Goal: Task Accomplishment & Management: Use online tool/utility

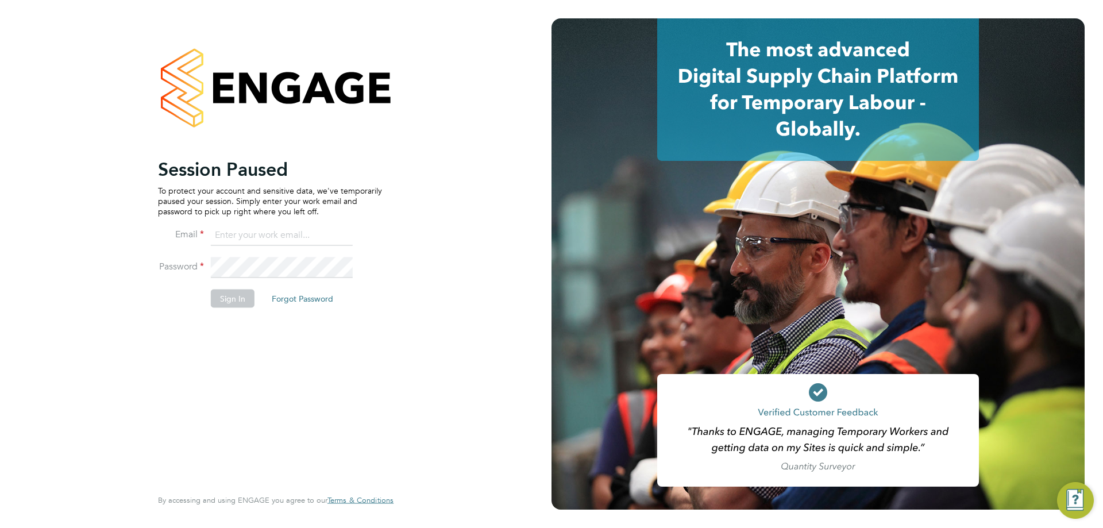
type input "[EMAIL_ADDRESS][DOMAIN_NAME]"
click at [234, 303] on button "Sign In" at bounding box center [233, 298] width 44 height 18
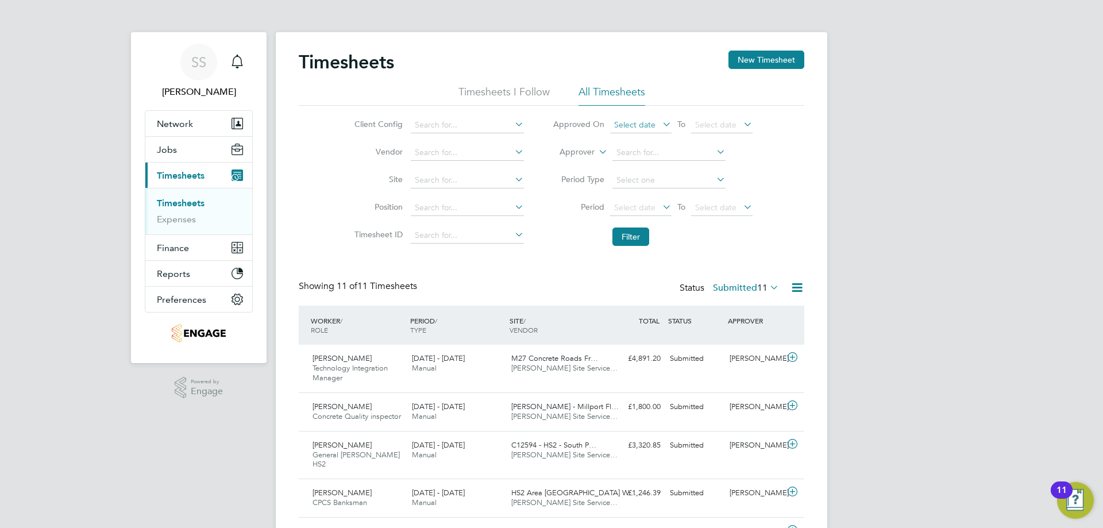
click at [647, 128] on span "Select date" at bounding box center [634, 125] width 41 height 10
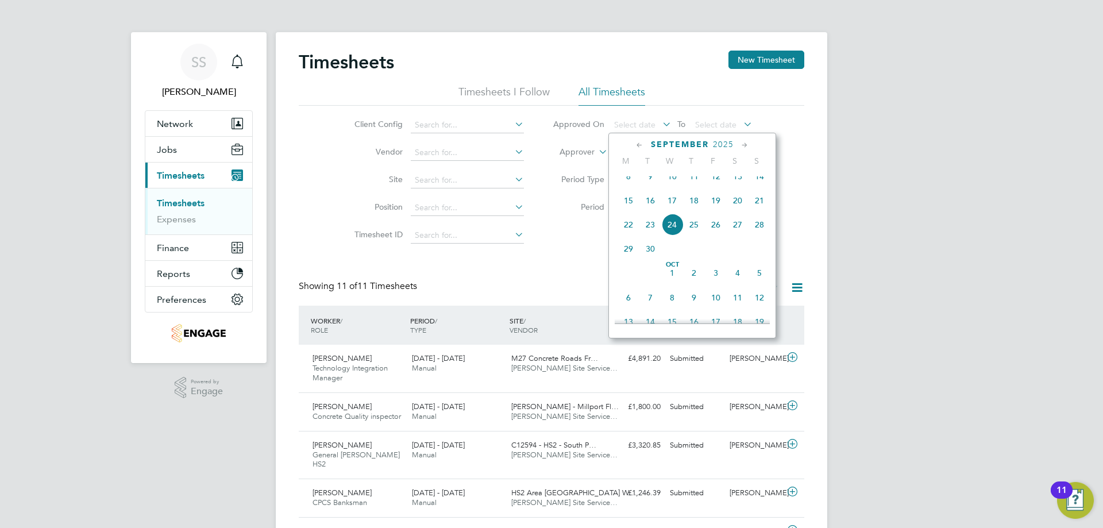
click at [833, 194] on div "SS Saranija Sivapalan Notifications Applications: Network Businesses Sites Work…" at bounding box center [551, 414] width 1103 height 828
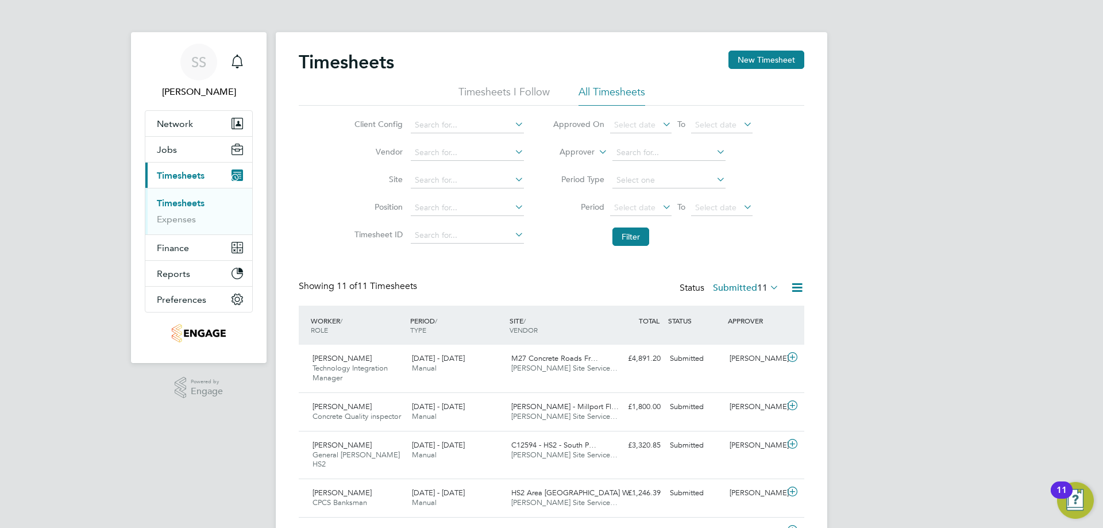
click at [742, 287] on label "Submitted 11" at bounding box center [746, 287] width 66 height 11
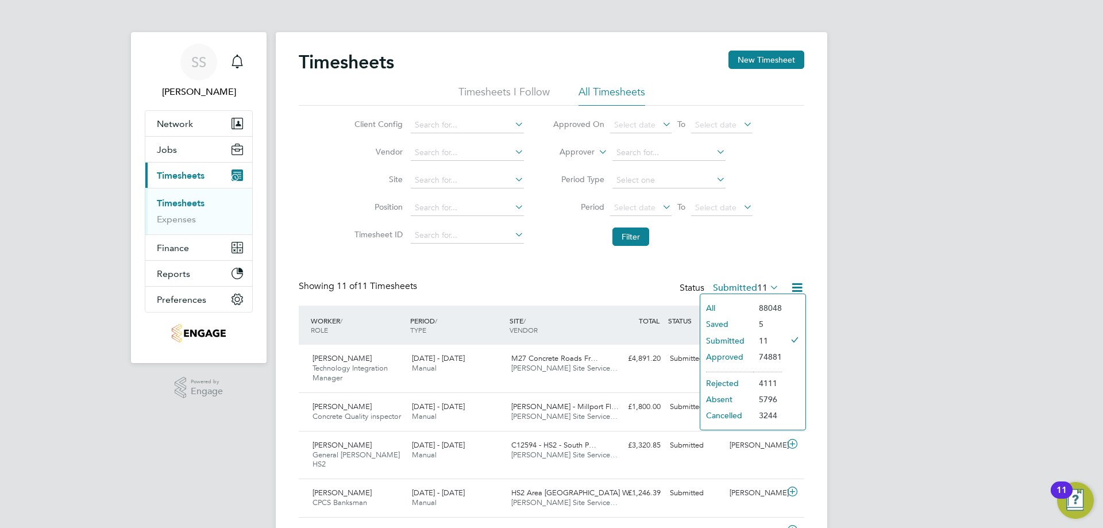
click at [723, 357] on li "Approved" at bounding box center [726, 357] width 53 height 16
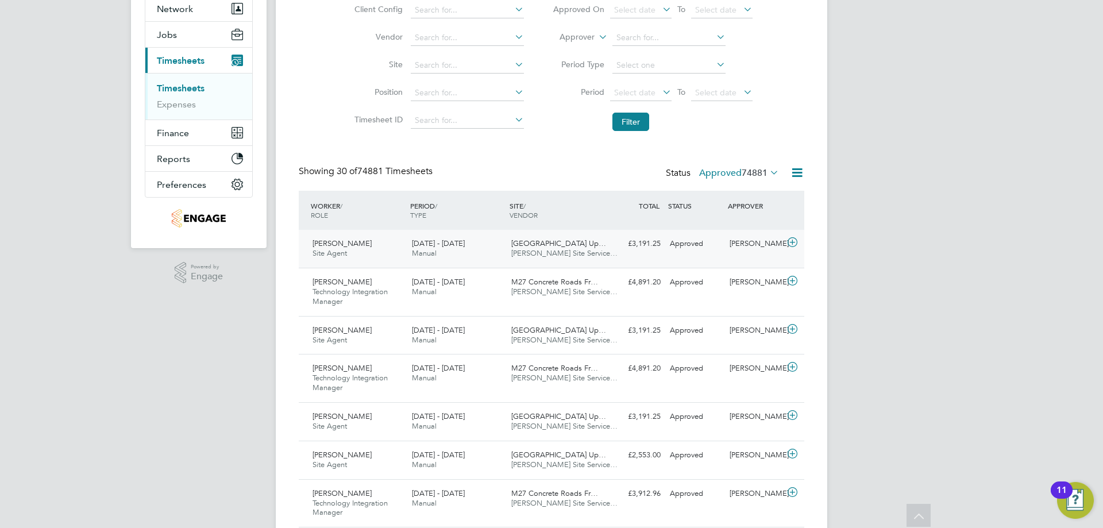
click at [462, 246] on span "13 - 19 Sep 2025" at bounding box center [438, 243] width 53 height 10
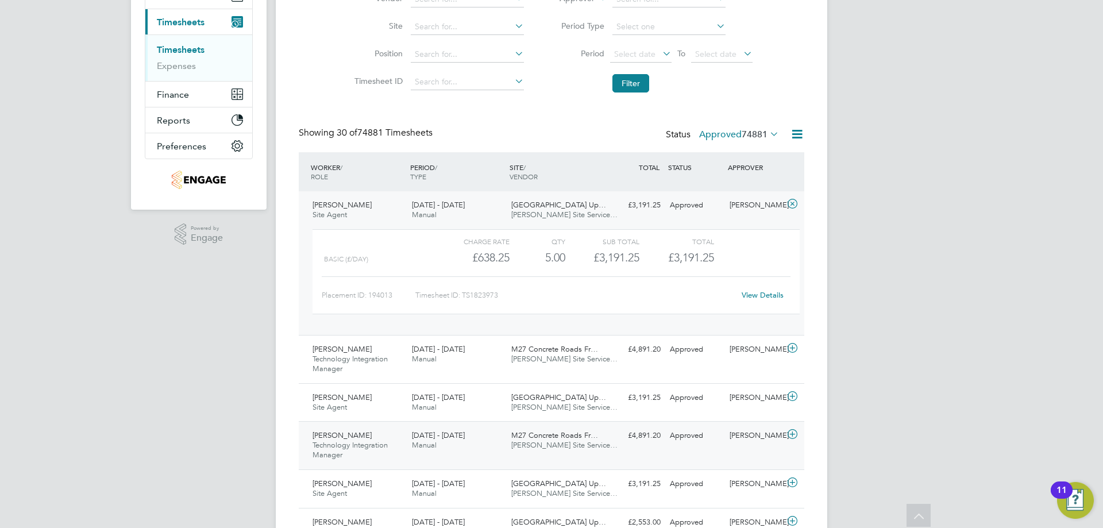
scroll to position [115, 0]
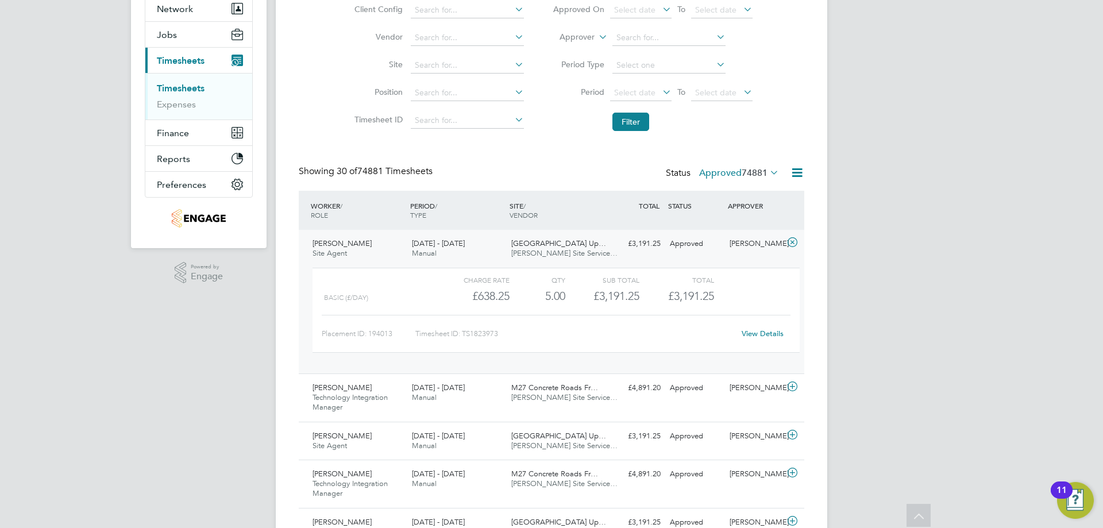
drag, startPoint x: 352, startPoint y: 245, endPoint x: -534, endPoint y: 174, distance: 888.7
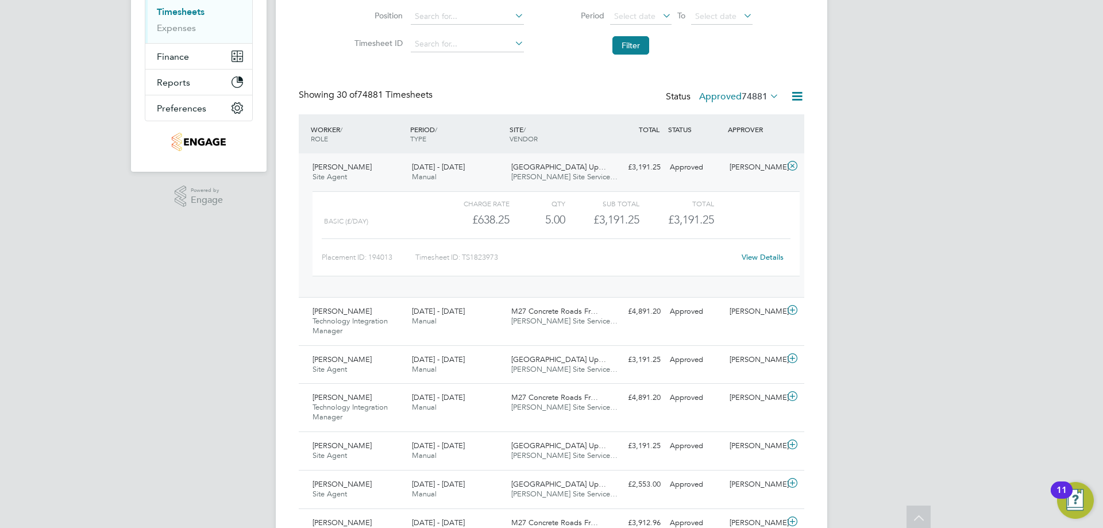
scroll to position [0, 0]
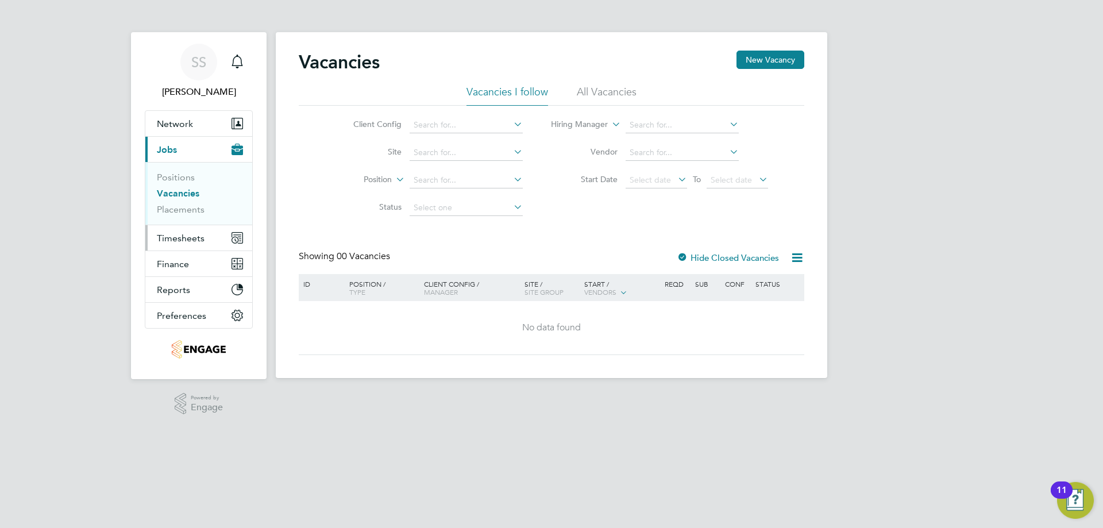
click at [178, 237] on span "Timesheets" at bounding box center [181, 238] width 48 height 11
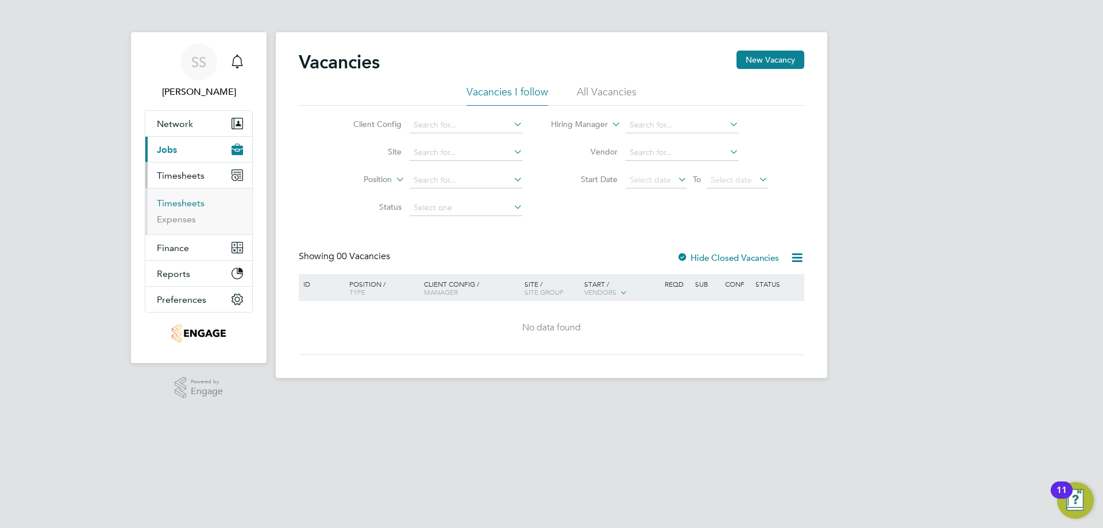
click at [196, 205] on link "Timesheets" at bounding box center [181, 203] width 48 height 11
